Goal: Task Accomplishment & Management: Use online tool/utility

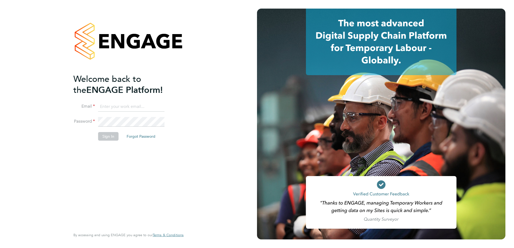
type input "bozena@acceptrec.co.uk"
click at [129, 113] on li "Email bozena@acceptrec.co.uk" at bounding box center [125, 109] width 105 height 15
click at [110, 137] on button "Sign In" at bounding box center [108, 136] width 20 height 9
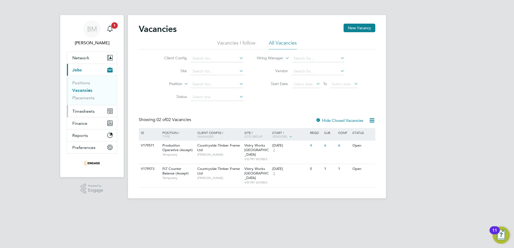
click at [81, 110] on span "Timesheets" at bounding box center [83, 111] width 22 height 5
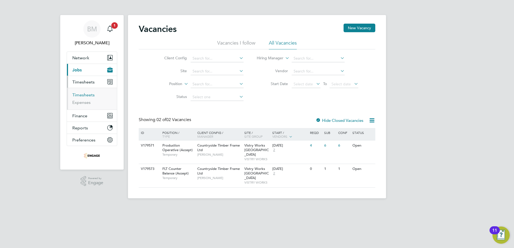
click at [83, 96] on link "Timesheets" at bounding box center [83, 94] width 22 height 5
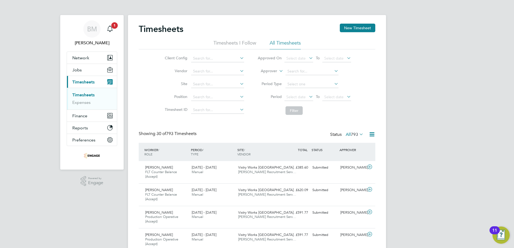
click at [308, 96] on icon at bounding box center [308, 97] width 0 height 8
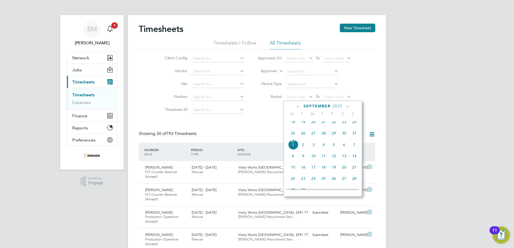
click at [296, 135] on span "25" at bounding box center [293, 133] width 10 height 10
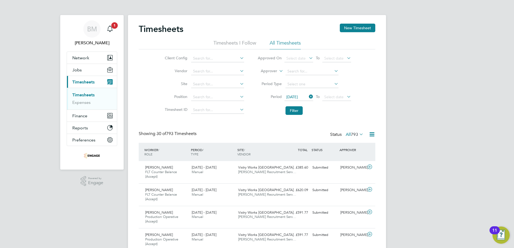
click at [346, 96] on icon at bounding box center [346, 97] width 0 height 8
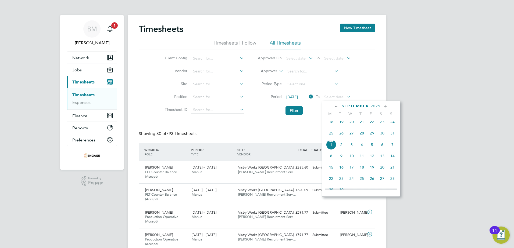
click at [394, 136] on span "31" at bounding box center [392, 133] width 10 height 10
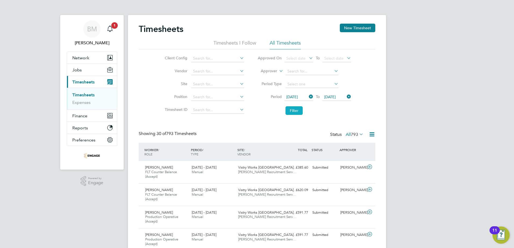
click at [292, 111] on button "Filter" at bounding box center [293, 110] width 17 height 9
click at [371, 137] on icon at bounding box center [371, 134] width 7 height 7
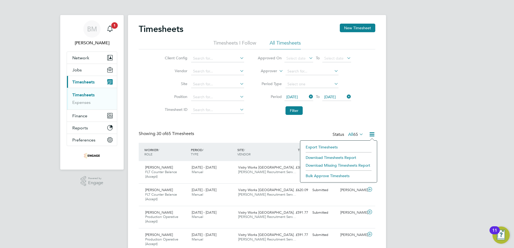
click at [330, 158] on li "Download Timesheets Report" at bounding box center [338, 158] width 71 height 8
